Goal: Task Accomplishment & Management: Complete application form

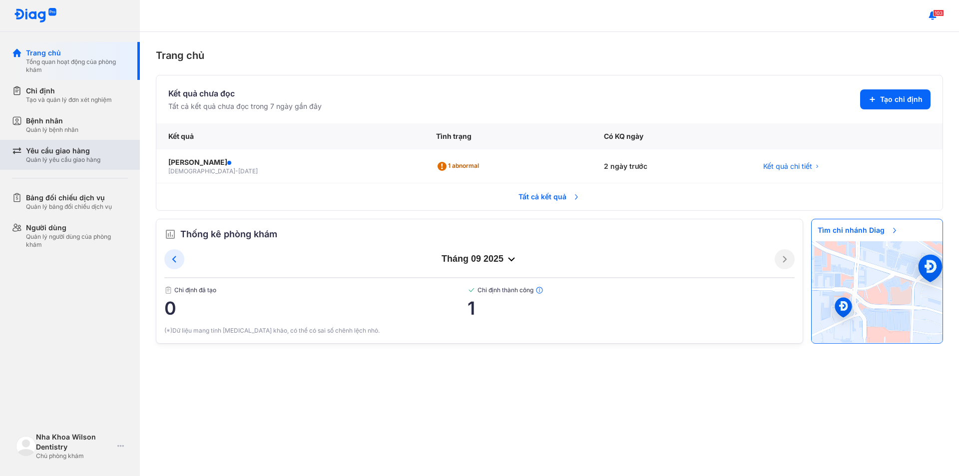
click at [72, 163] on div "Quản lý yêu cầu giao hàng" at bounding box center [63, 160] width 74 height 8
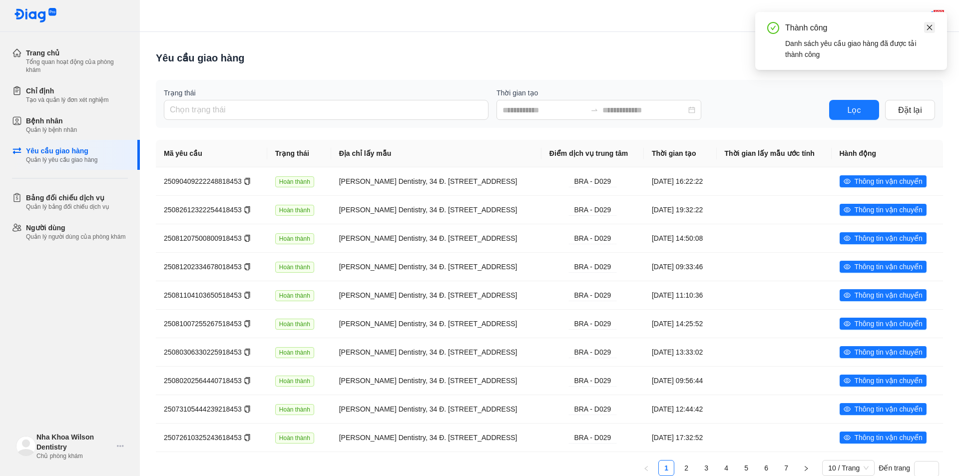
click at [930, 25] on icon "close" at bounding box center [929, 27] width 7 height 7
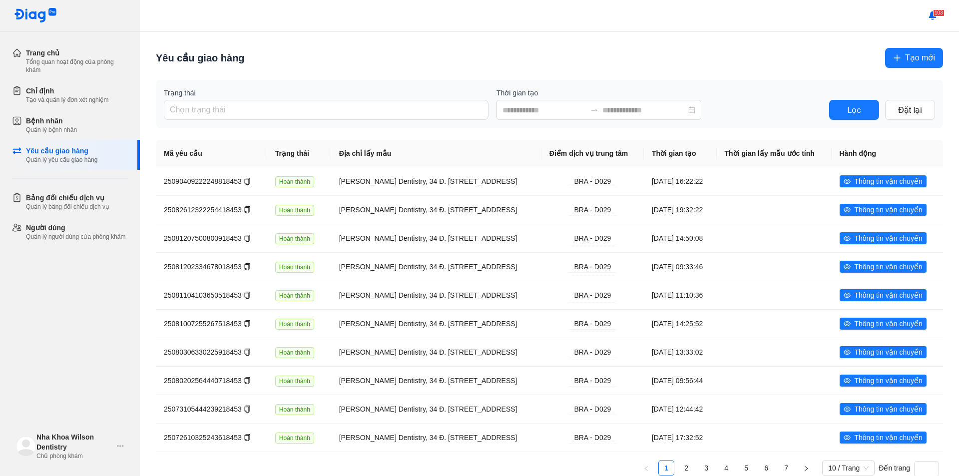
click at [905, 57] on span "Tạo mới" at bounding box center [920, 57] width 30 height 12
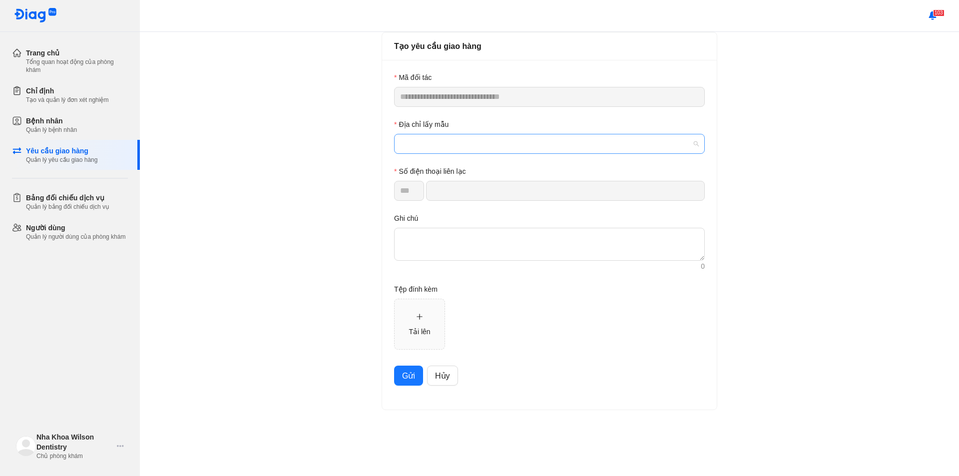
click at [447, 143] on span at bounding box center [549, 143] width 299 height 19
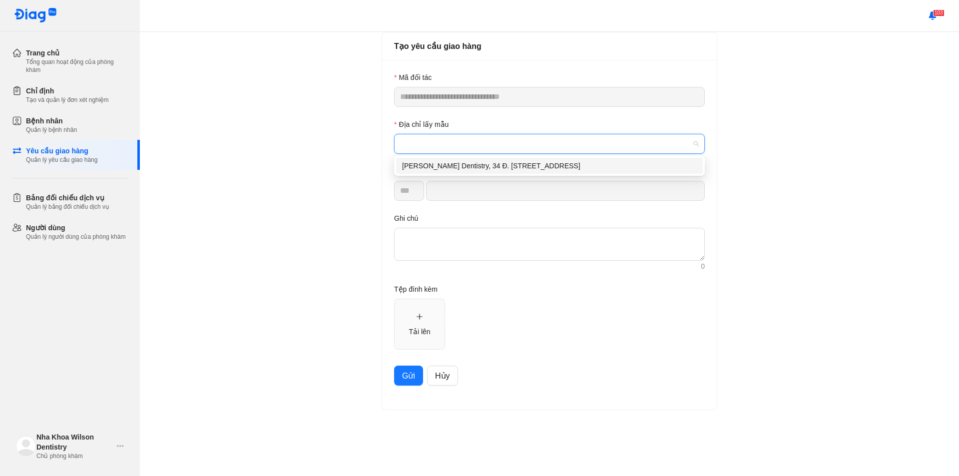
click at [447, 143] on span at bounding box center [549, 143] width 299 height 19
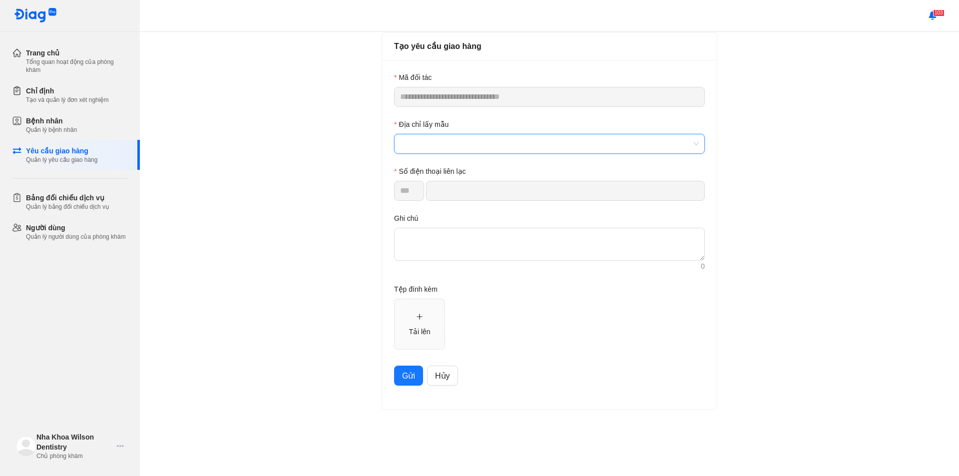
click at [450, 146] on span at bounding box center [549, 143] width 299 height 19
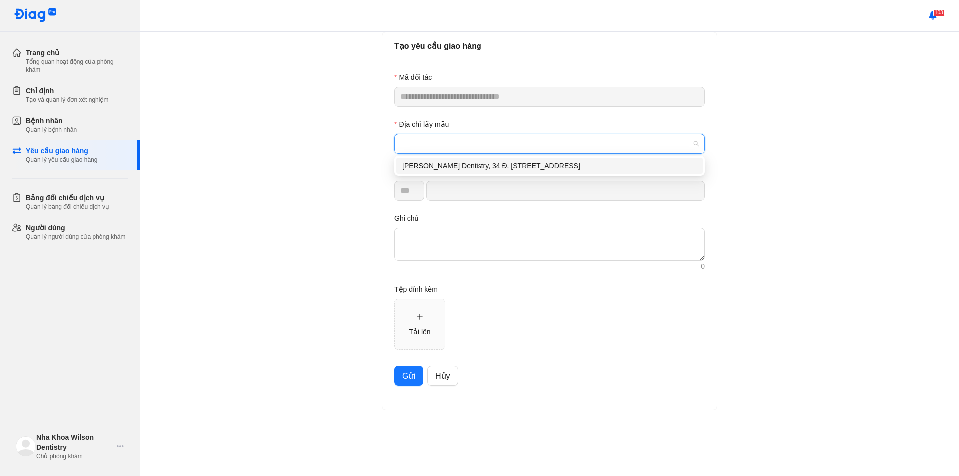
click at [448, 169] on div "[PERSON_NAME] Dentistry, 34 Đ. [STREET_ADDRESS]" at bounding box center [549, 165] width 295 height 11
type input "*********"
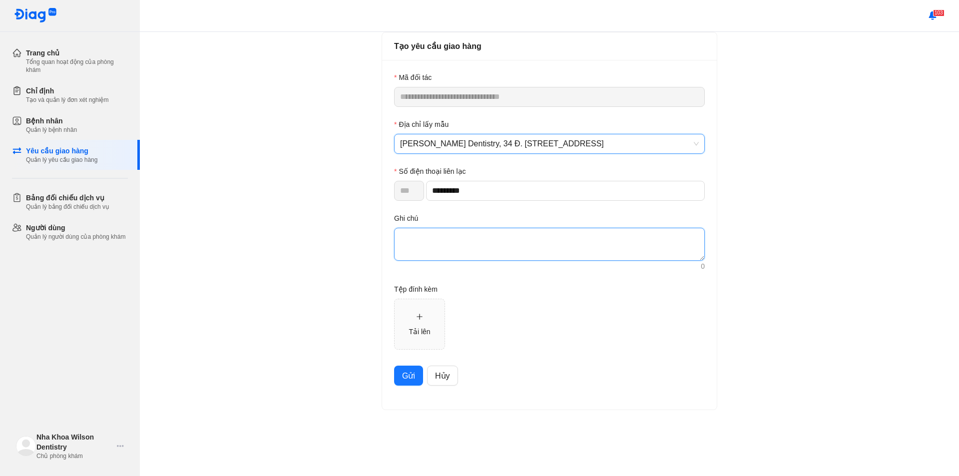
click at [433, 241] on textarea at bounding box center [549, 244] width 311 height 33
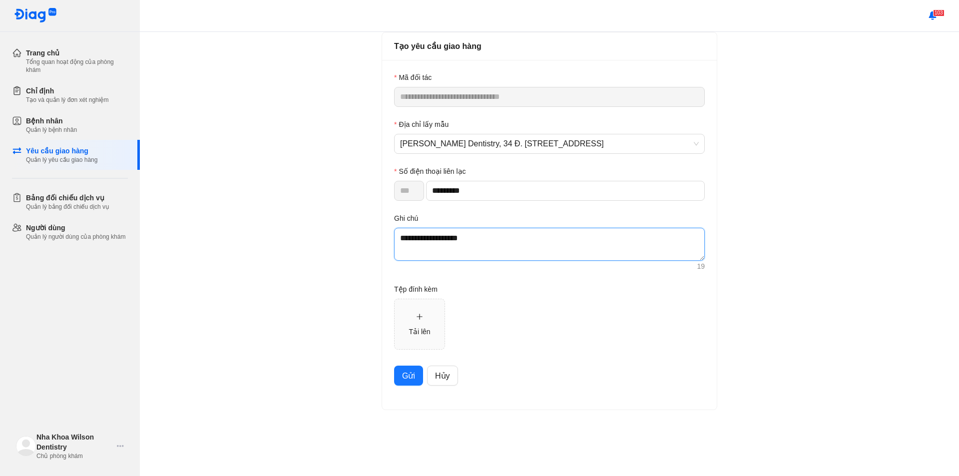
type textarea "**********"
click at [410, 377] on span "Gửi" at bounding box center [408, 376] width 13 height 12
